Goal: Transaction & Acquisition: Purchase product/service

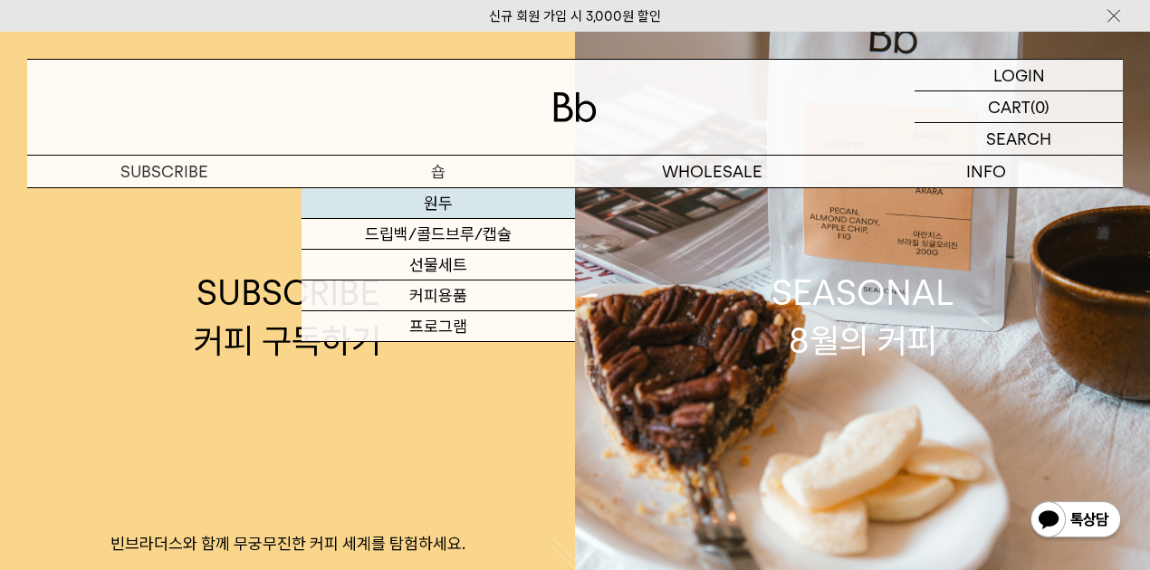
click at [436, 205] on link "원두" at bounding box center [438, 203] width 274 height 31
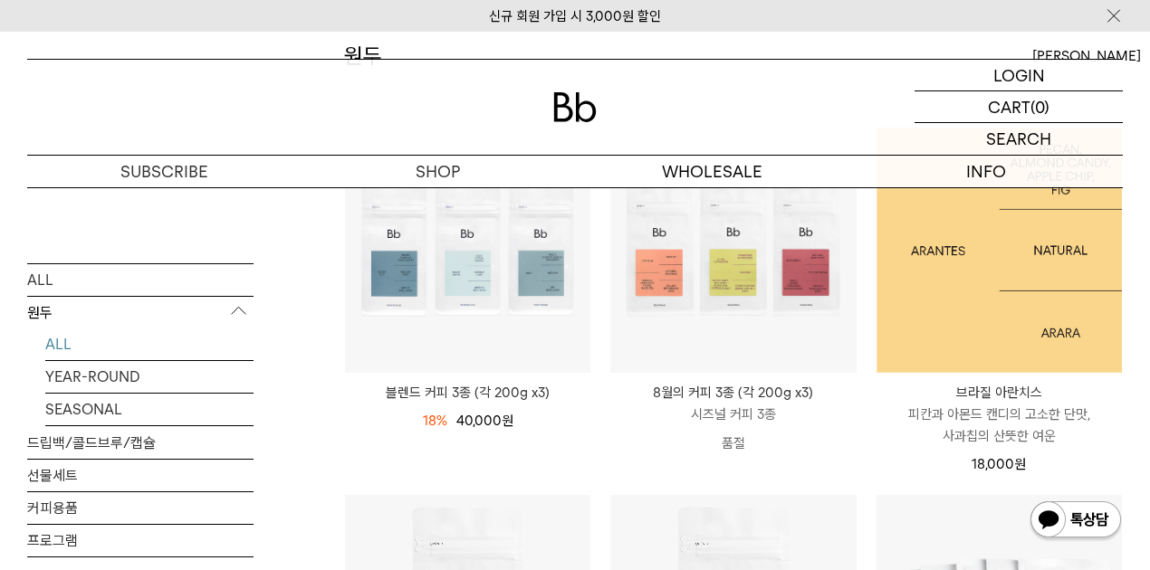
scroll to position [241, 0]
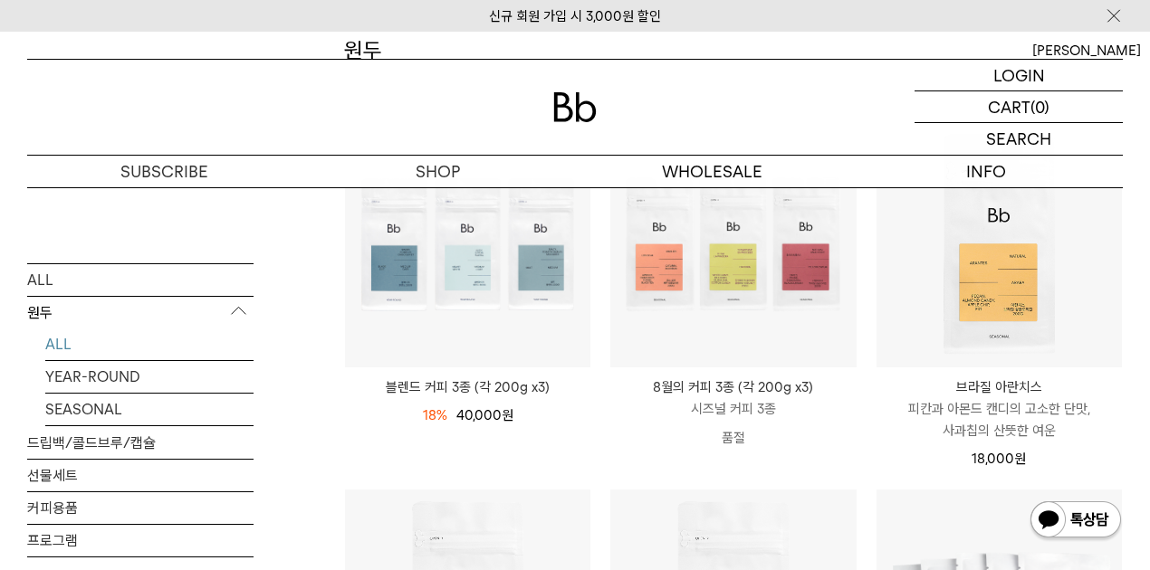
click at [998, 384] on p "브라질 아란치스" at bounding box center [998, 388] width 245 height 22
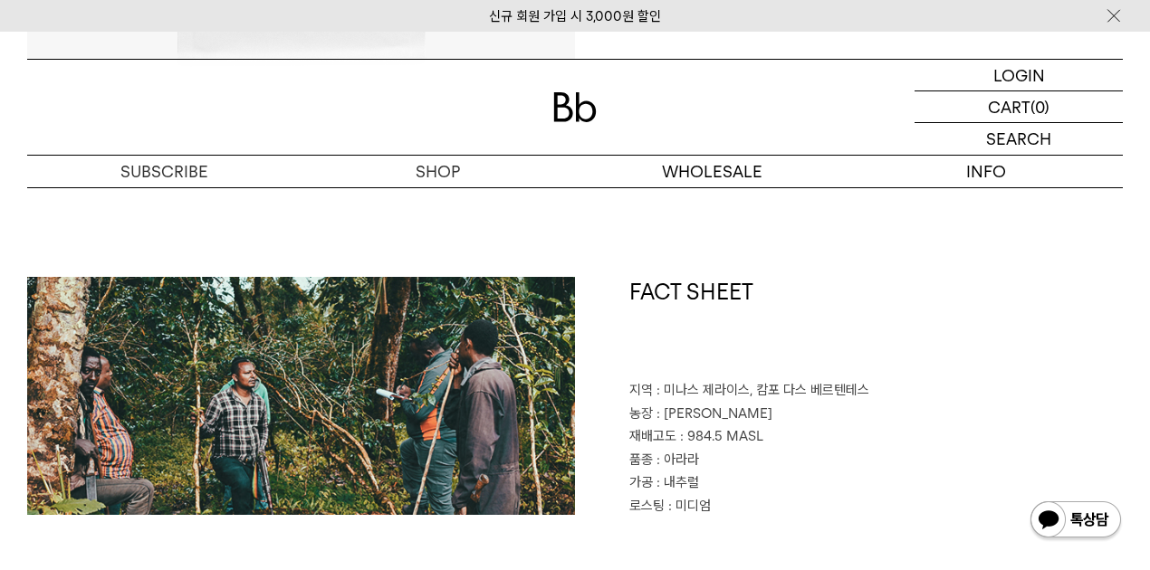
scroll to position [603, 0]
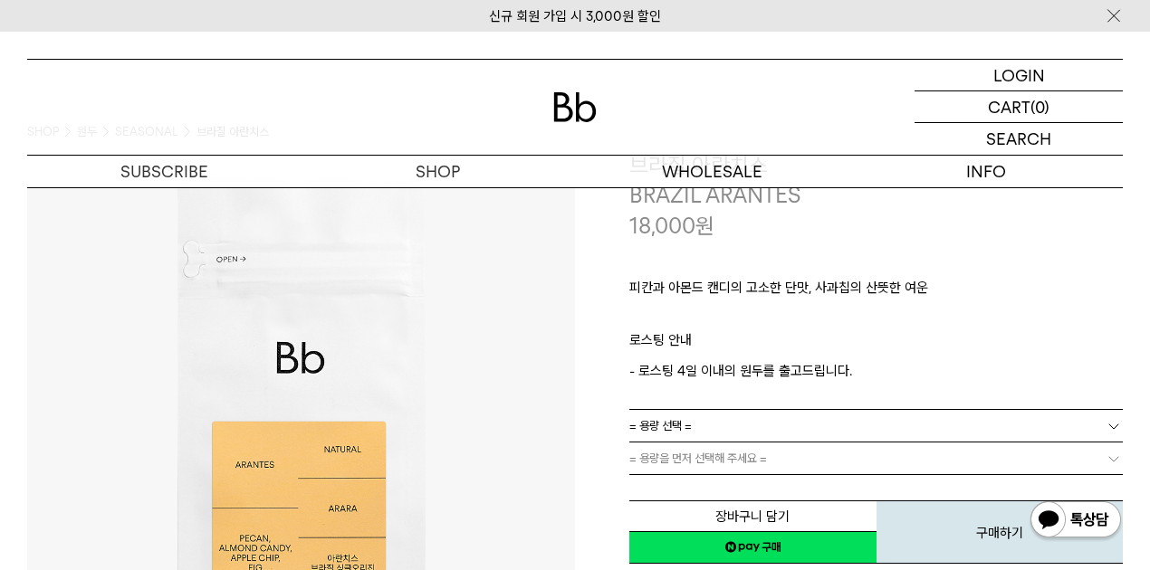
scroll to position [0, 0]
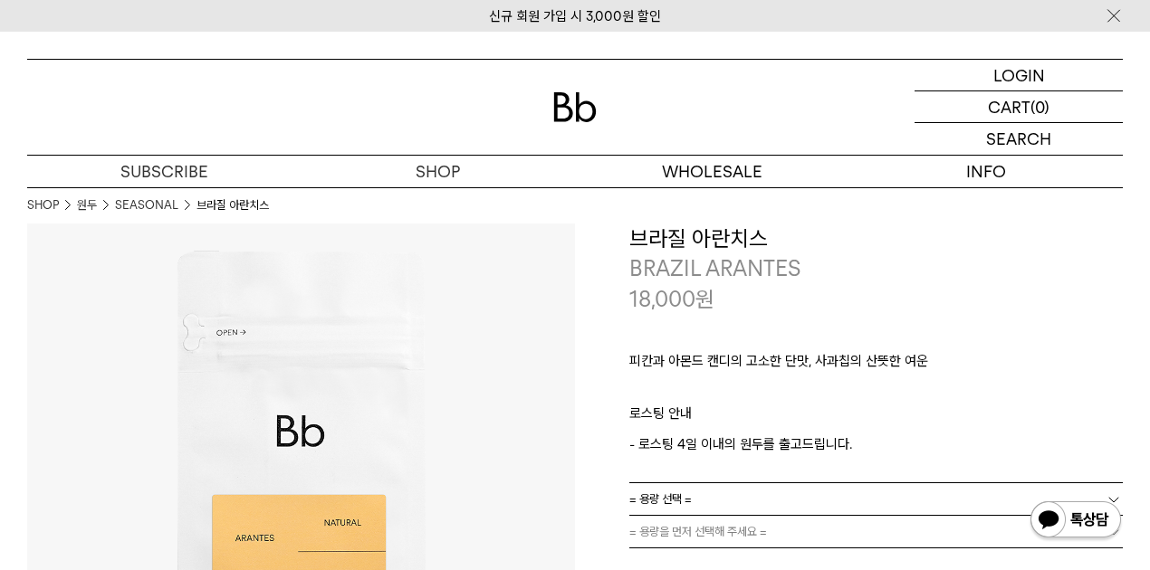
click at [1055, 293] on div "18,000 원" at bounding box center [875, 299] width 493 height 31
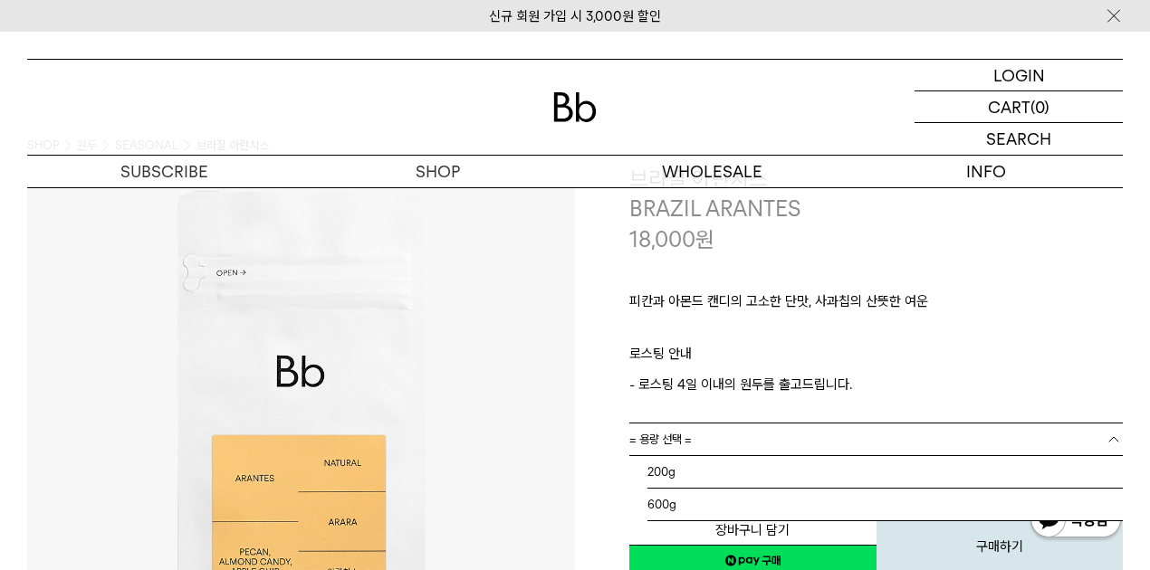
click at [805, 438] on link "= 용량 선택 =" at bounding box center [875, 440] width 493 height 32
click at [733, 500] on li "600g" at bounding box center [884, 505] width 475 height 33
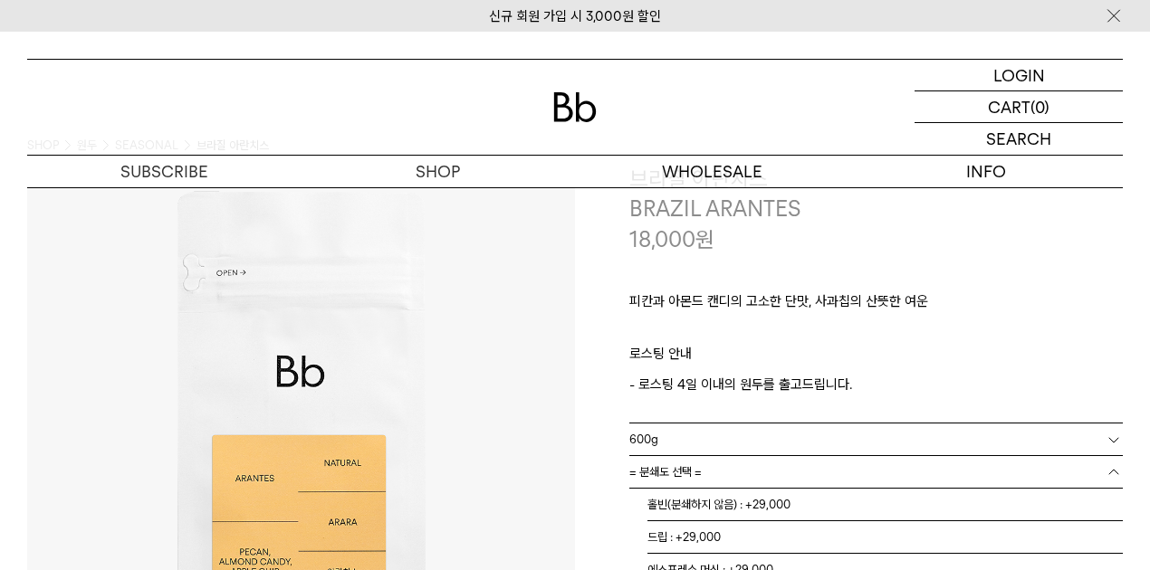
click at [703, 467] on link "= 분쇄도 선택 =" at bounding box center [875, 472] width 493 height 32
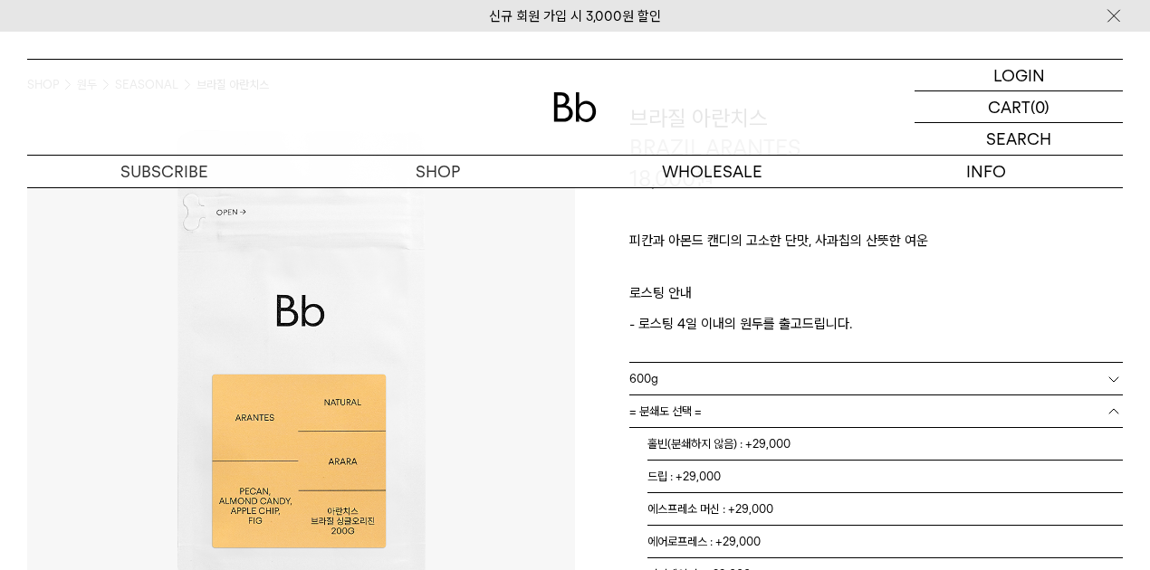
scroll to position [181, 0]
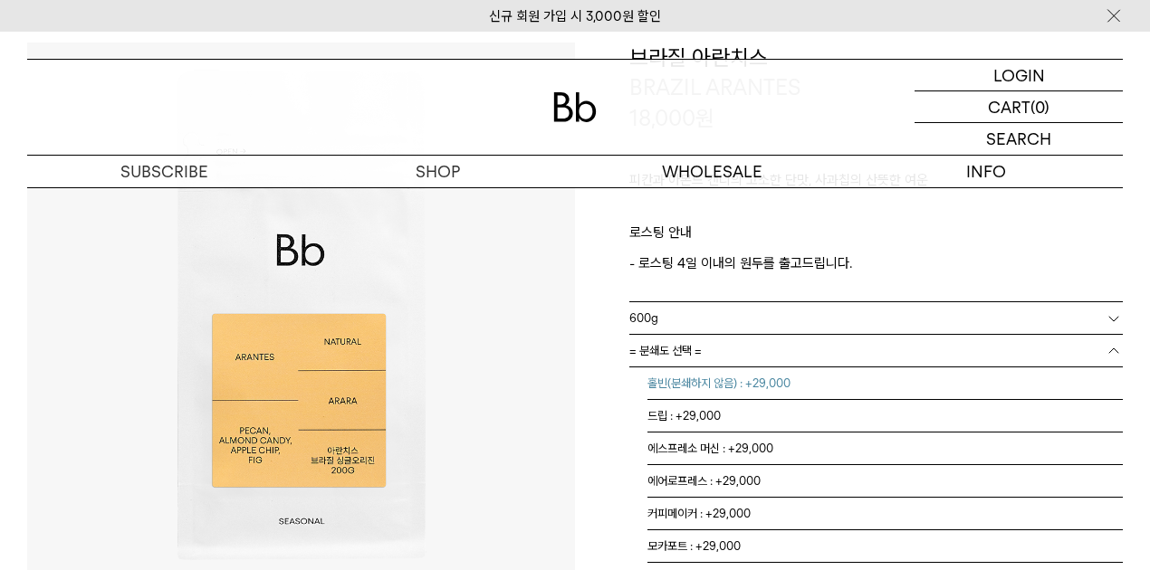
click at [733, 383] on li "홀빈(분쇄하지 않음) : +29,000" at bounding box center [884, 384] width 475 height 33
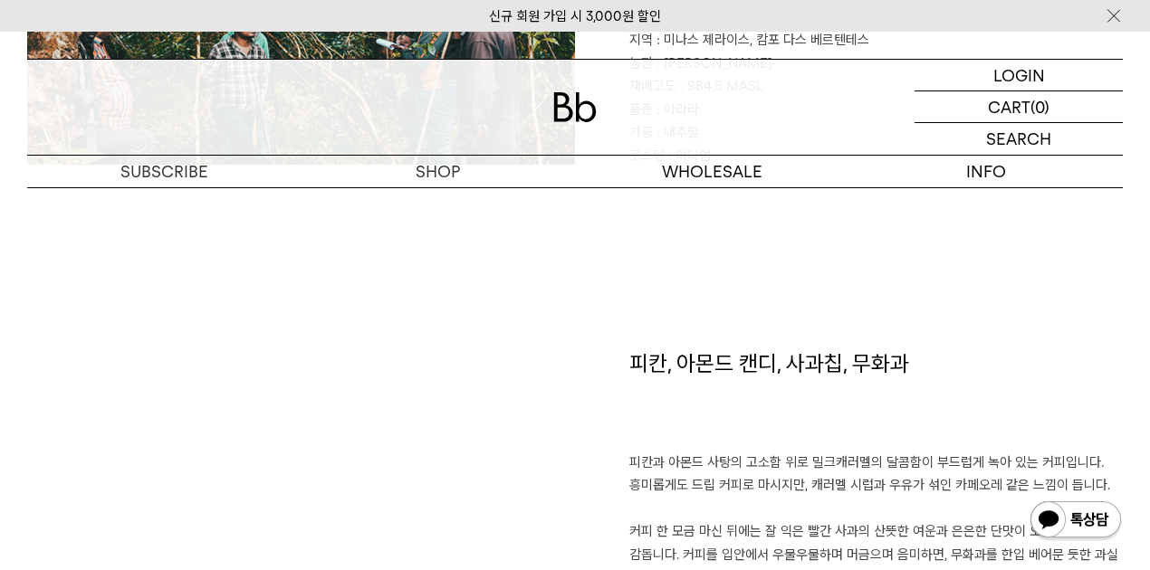
scroll to position [1146, 0]
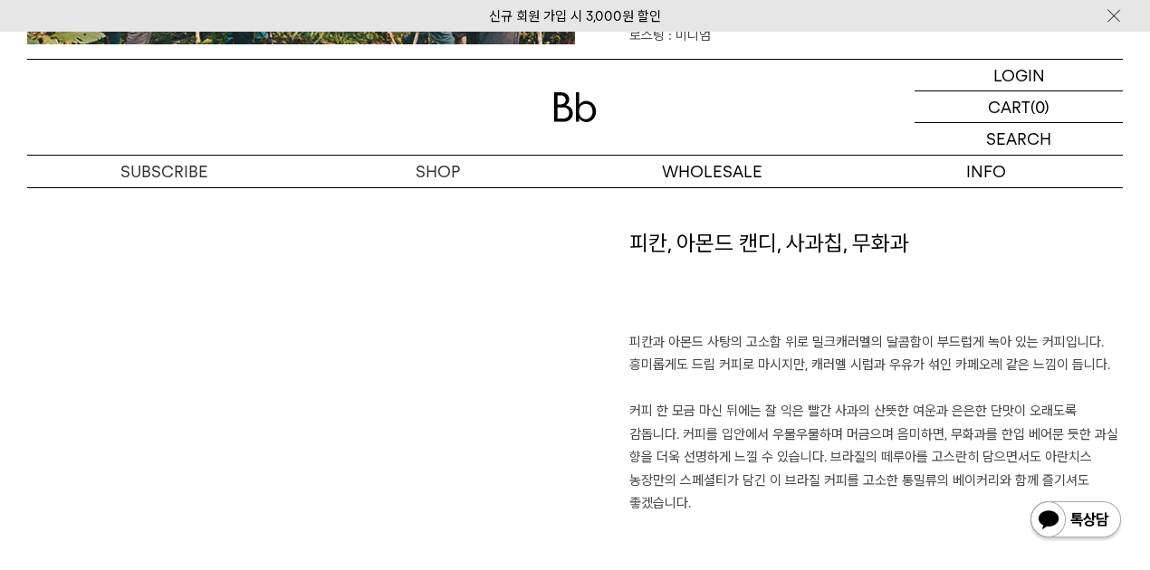
drag, startPoint x: 637, startPoint y: 390, endPoint x: 648, endPoint y: 377, distance: 17.4
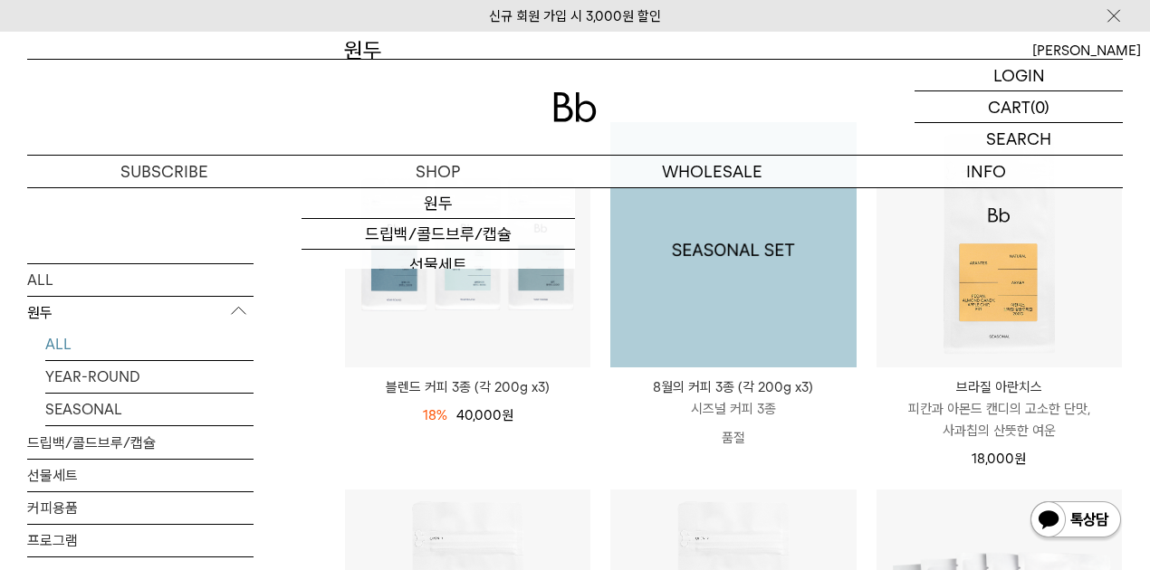
click at [737, 287] on img at bounding box center [732, 244] width 245 height 245
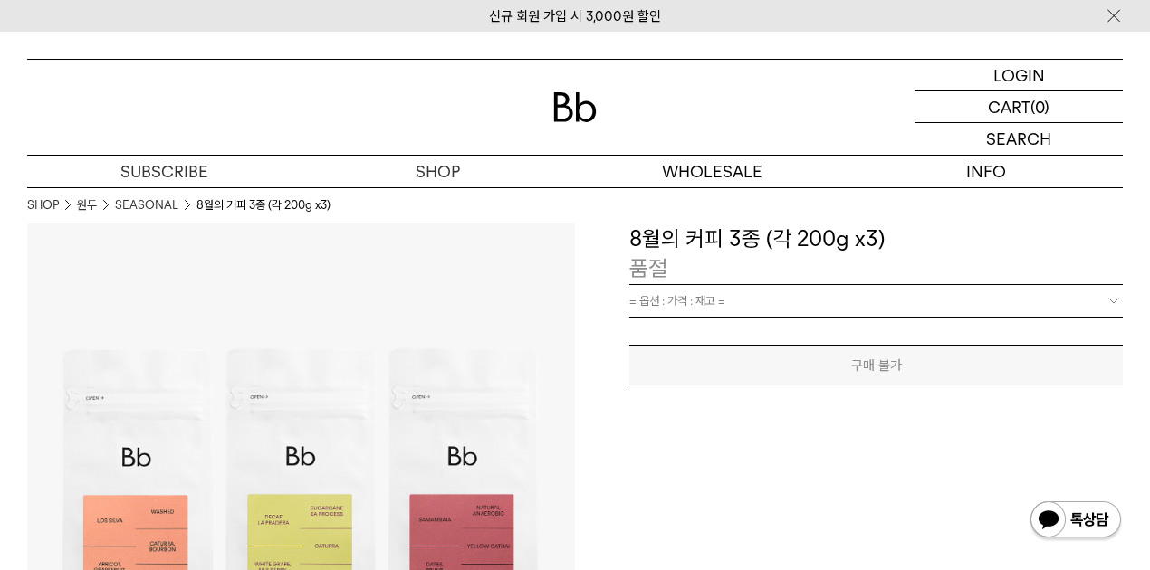
click at [744, 306] on link "= 옵션 : 가격 : 재고 =" at bounding box center [875, 301] width 493 height 32
click at [1120, 304] on b at bounding box center [1113, 301] width 18 height 18
click at [1107, 301] on b at bounding box center [1113, 301] width 18 height 18
click at [1108, 300] on b at bounding box center [1113, 301] width 18 height 18
click at [913, 384] on div "**********" at bounding box center [849, 498] width 548 height 548
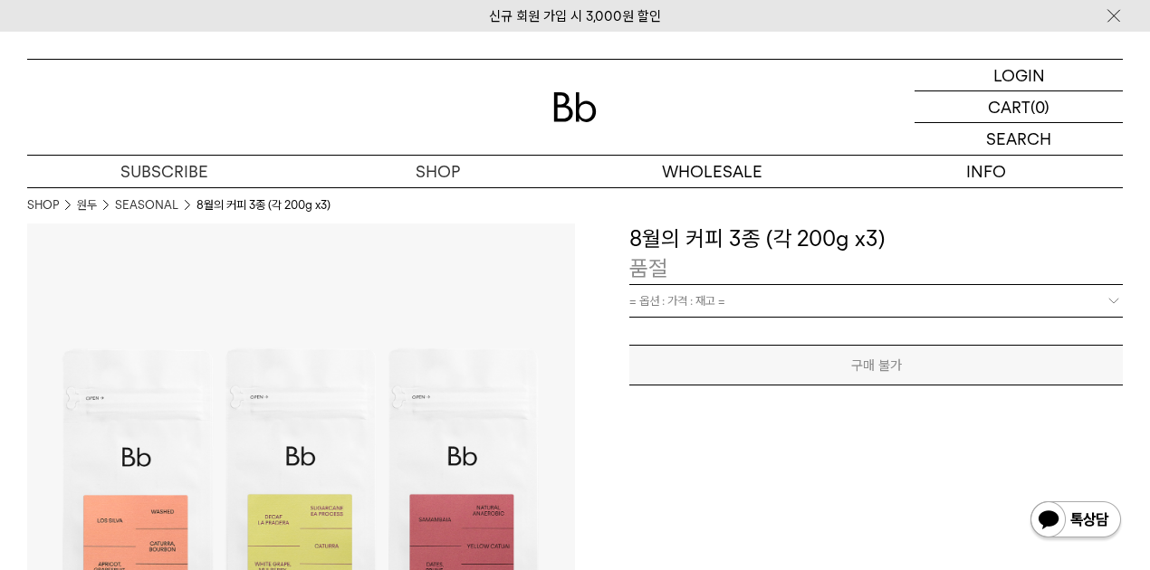
click at [682, 234] on h3 "8월의 커피 3종 (각 200g x3)" at bounding box center [875, 239] width 493 height 31
click at [658, 272] on p "품절" at bounding box center [648, 268] width 38 height 31
click at [643, 272] on p "품절" at bounding box center [648, 268] width 38 height 31
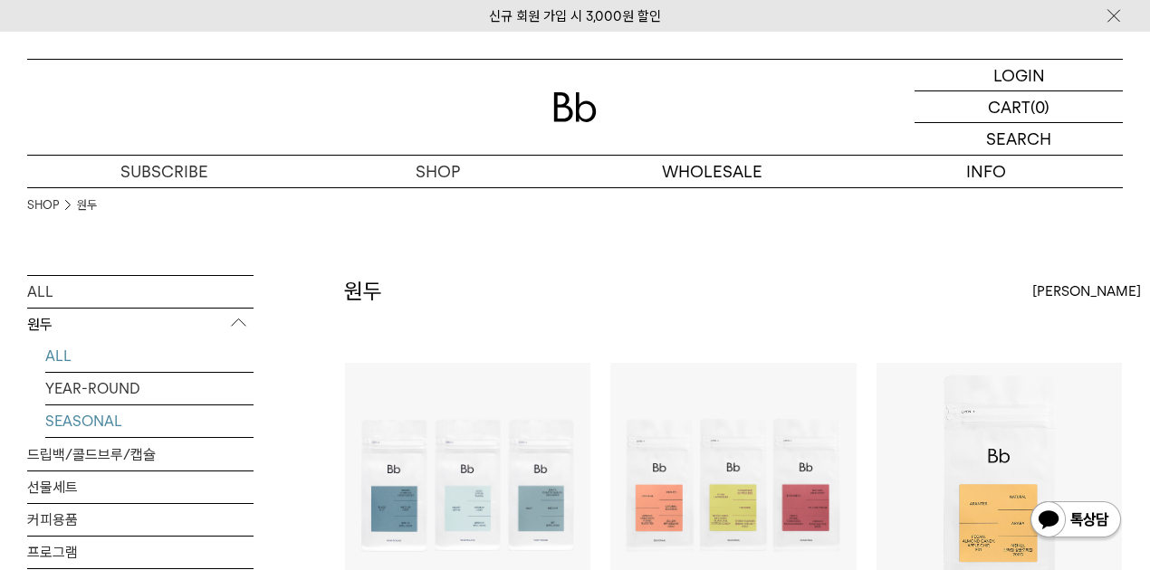
click at [81, 424] on link "SEASONAL" at bounding box center [149, 422] width 208 height 32
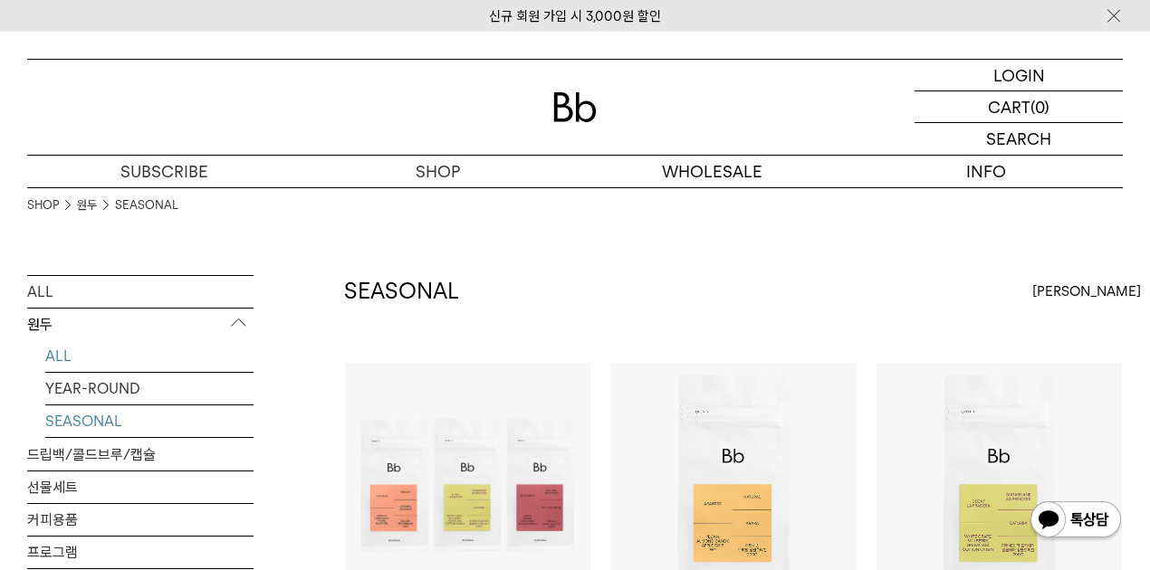
click at [62, 355] on link "ALL" at bounding box center [149, 356] width 208 height 32
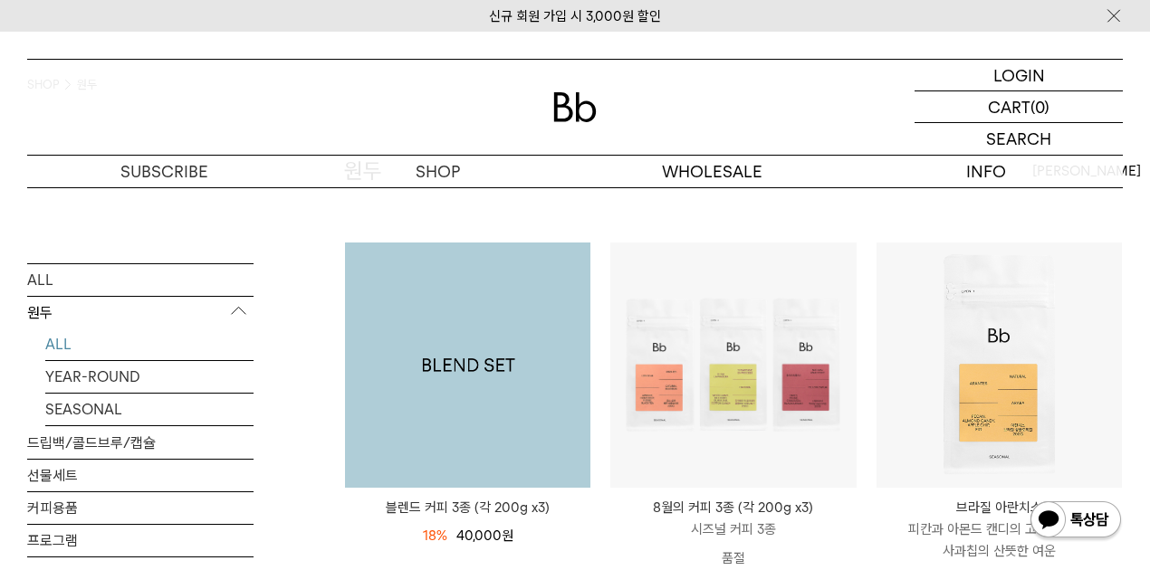
click at [481, 355] on img at bounding box center [467, 365] width 245 height 245
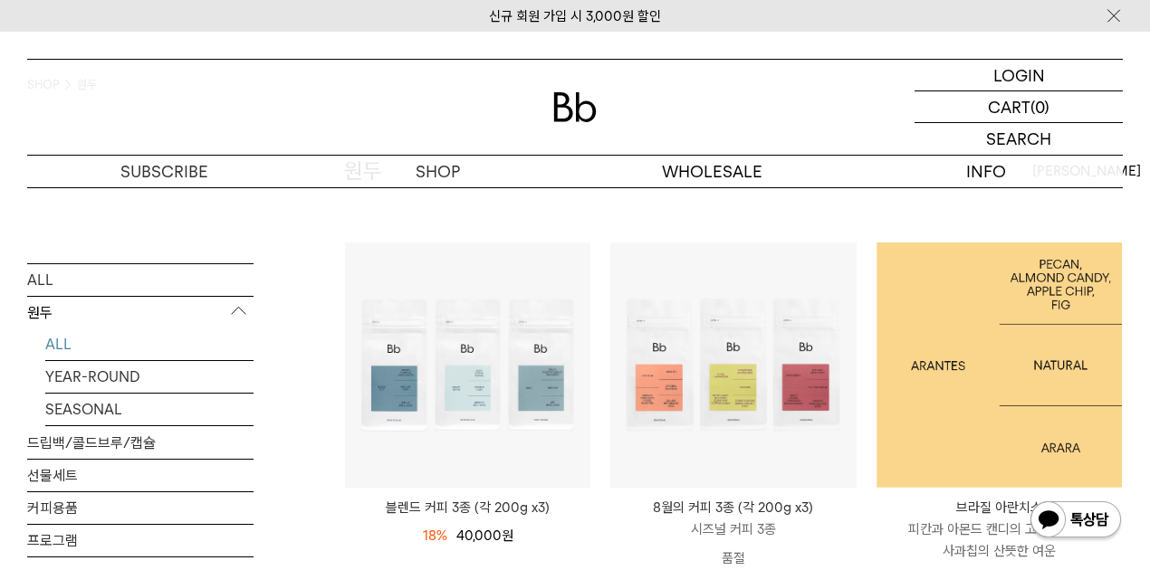
click at [950, 372] on img at bounding box center [998, 365] width 245 height 245
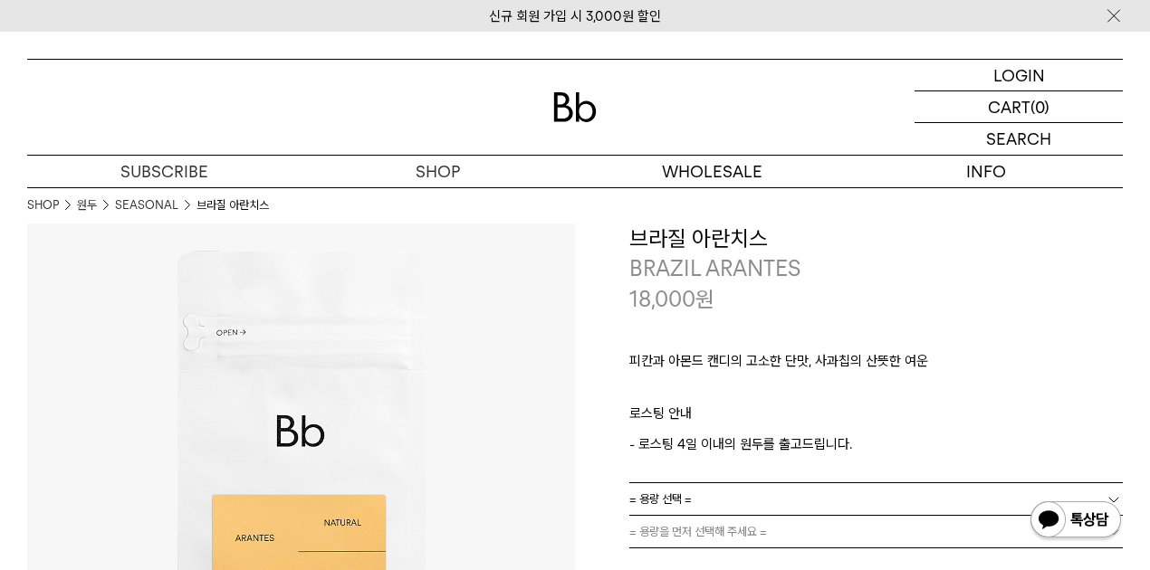
click at [734, 499] on link "= 용량 선택 =" at bounding box center [875, 499] width 493 height 32
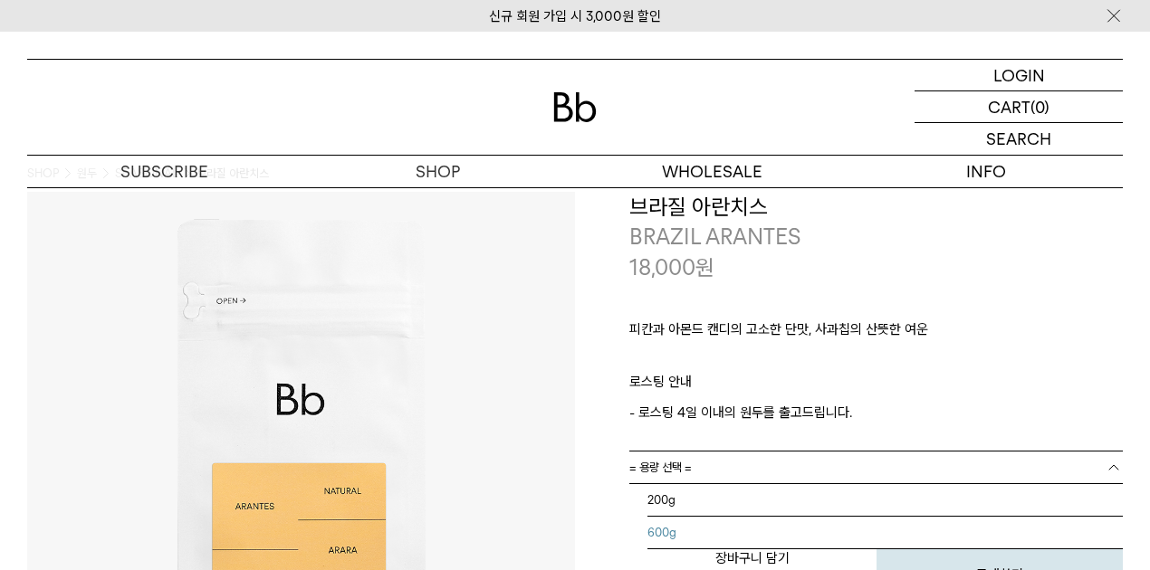
scroll to position [60, 0]
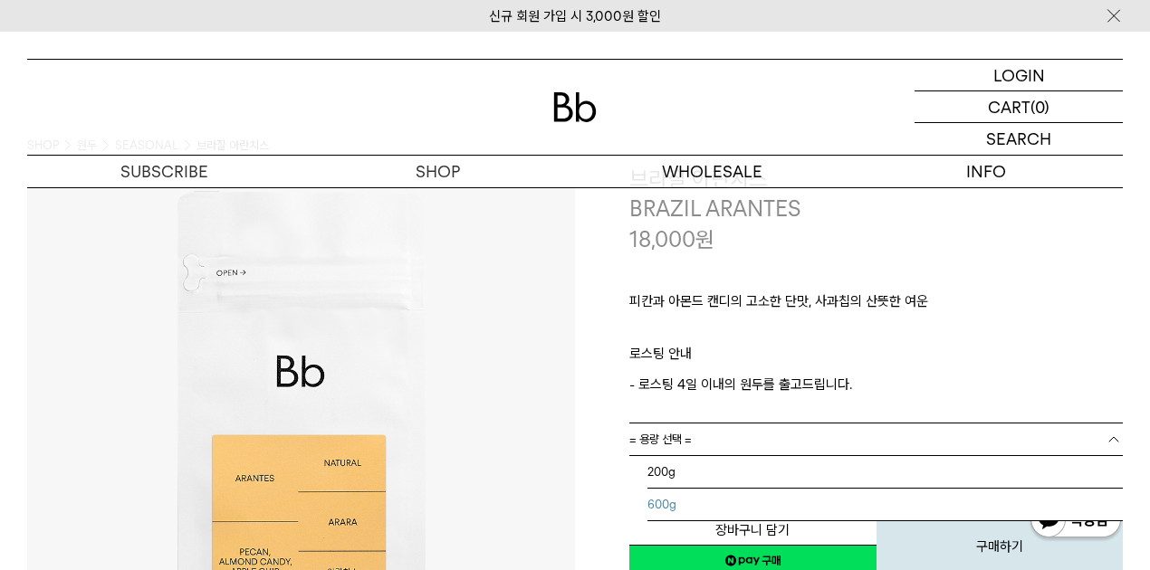
click at [688, 503] on li "600g" at bounding box center [884, 505] width 475 height 33
click at [696, 473] on span "= 분쇄도 선택 =" at bounding box center [665, 472] width 72 height 32
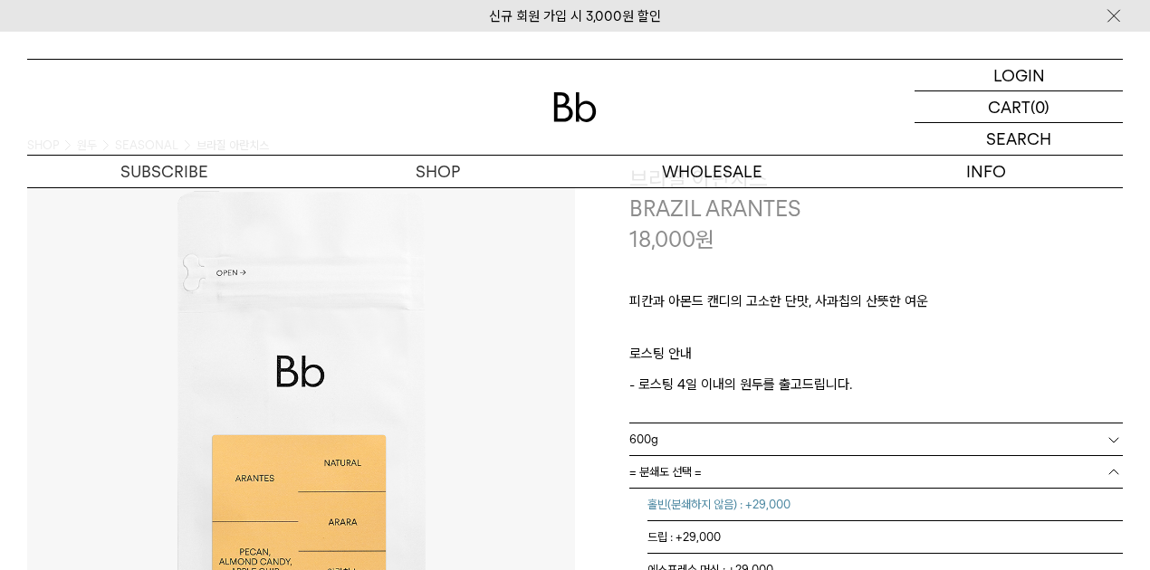
click at [713, 509] on li "홀빈(분쇄하지 않음) : +29,000" at bounding box center [884, 505] width 475 height 33
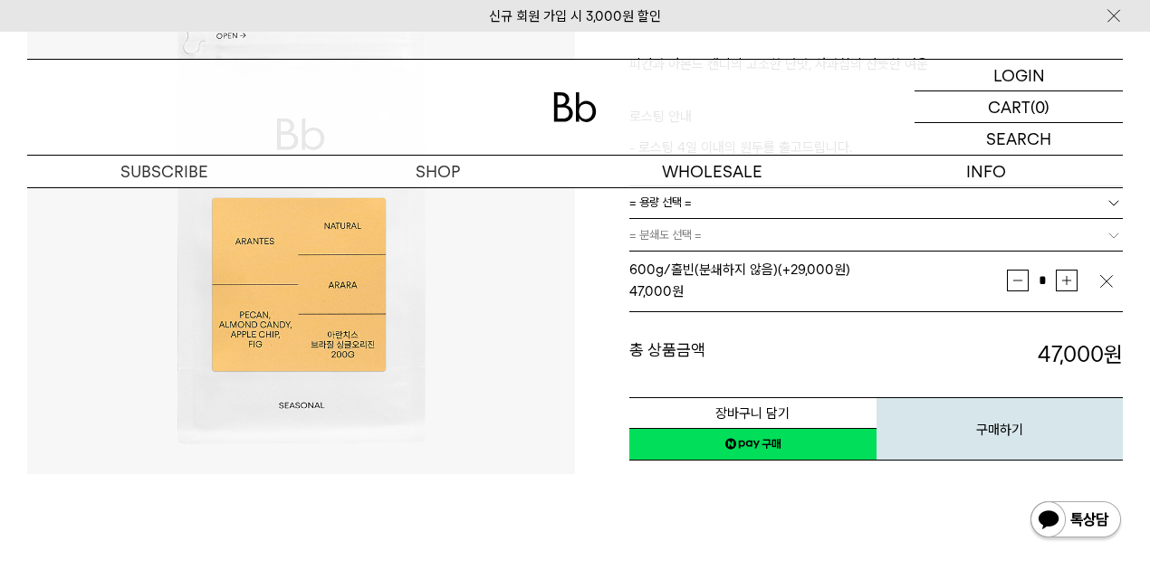
scroll to position [301, 0]
